Goal: Task Accomplishment & Management: Use online tool/utility

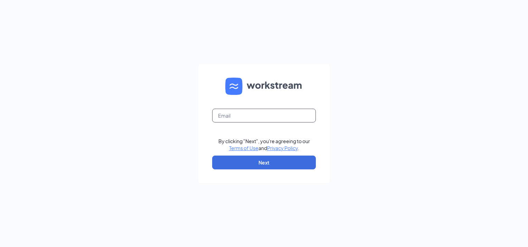
type input "[EMAIL_ADDRESS][DOMAIN_NAME]"
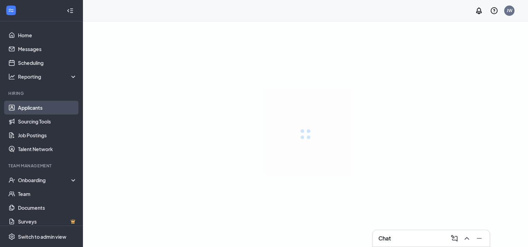
click at [31, 106] on link "Applicants" at bounding box center [47, 108] width 59 height 14
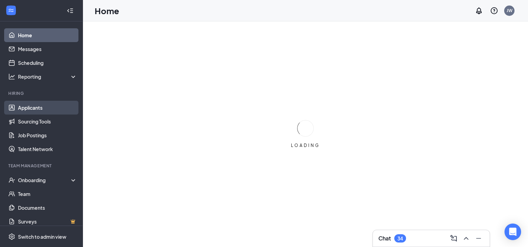
click at [30, 106] on link "Applicants" at bounding box center [47, 108] width 59 height 14
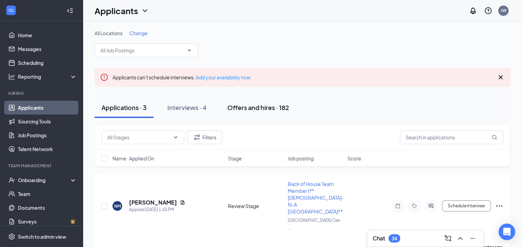
click at [254, 108] on div "Offers and hires · 182" at bounding box center [259, 107] width 62 height 9
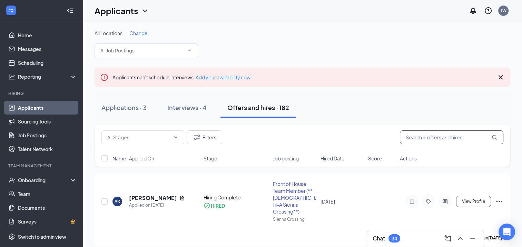
click at [419, 138] on input "text" at bounding box center [452, 137] width 104 height 14
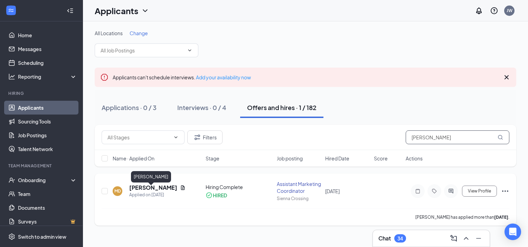
type input "[PERSON_NAME]"
click at [145, 189] on h5 "[PERSON_NAME]" at bounding box center [153, 188] width 48 height 8
